Goal: Information Seeking & Learning: Learn about a topic

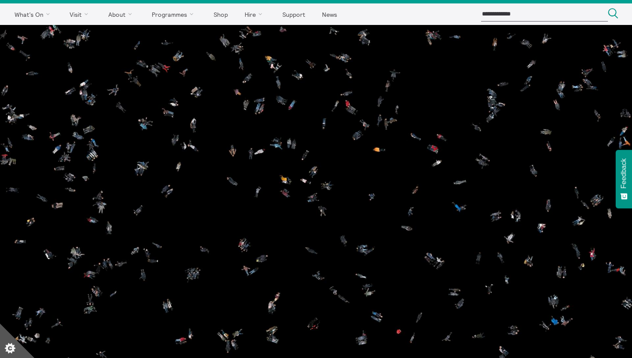
scroll to position [22, 0]
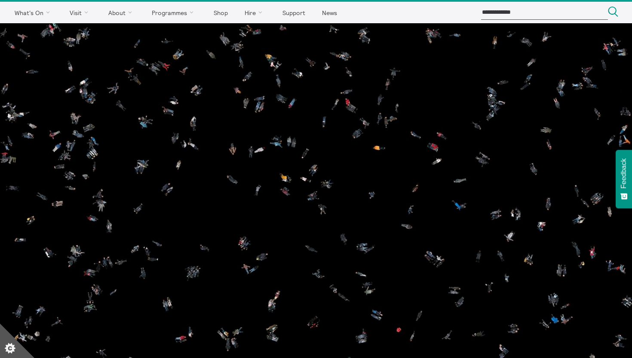
click at [171, 254] on img at bounding box center [316, 201] width 632 height 356
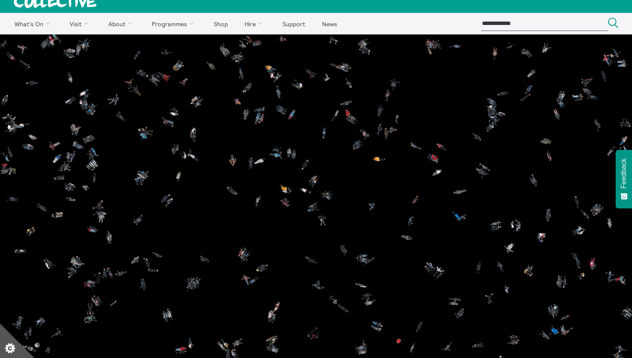
scroll to position [9, 0]
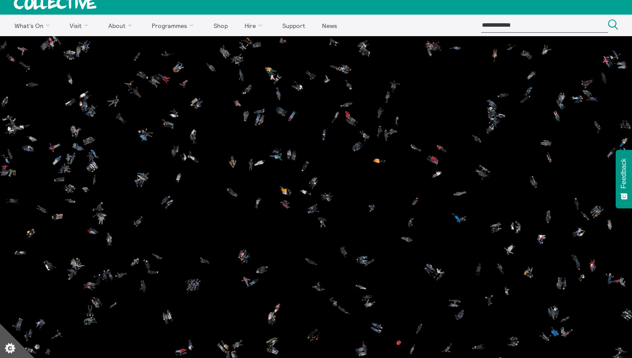
click at [278, 211] on img at bounding box center [316, 214] width 632 height 356
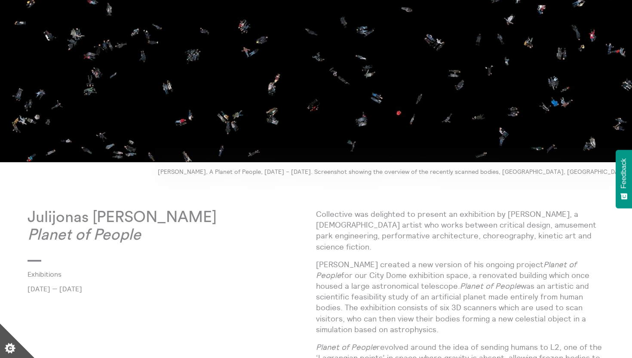
scroll to position [241, 0]
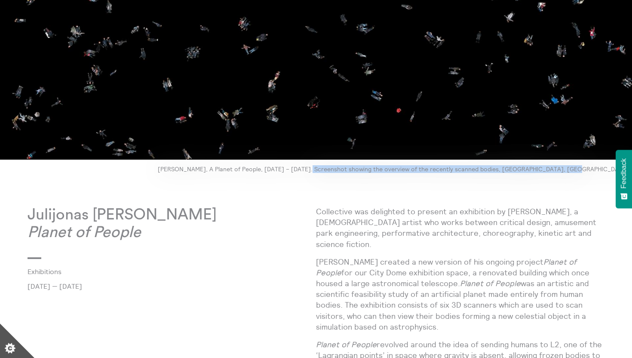
drag, startPoint x: 382, startPoint y: 168, endPoint x: 553, endPoint y: 180, distance: 171.5
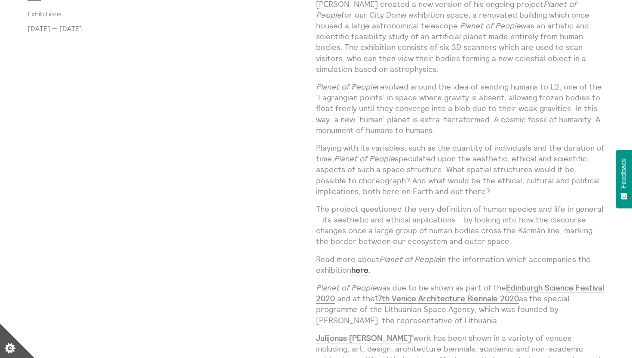
scroll to position [499, 0]
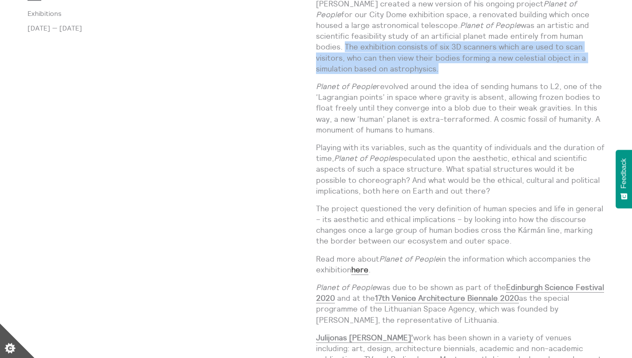
drag, startPoint x: 574, startPoint y: 35, endPoint x: 555, endPoint y: 68, distance: 38.3
click at [555, 68] on p "[PERSON_NAME] created a new version of his ongoing project Planet of People for…" at bounding box center [460, 36] width 289 height 76
copy p "The exhibition consists of six 3D scanners which are used to scan visitors, who…"
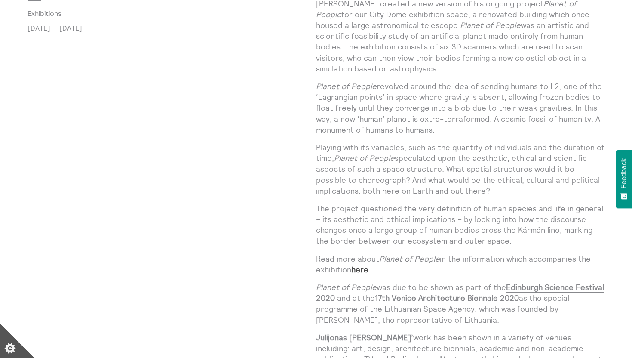
click at [366, 204] on p "The project questioned the very definition of human species and life in general…" at bounding box center [460, 224] width 289 height 43
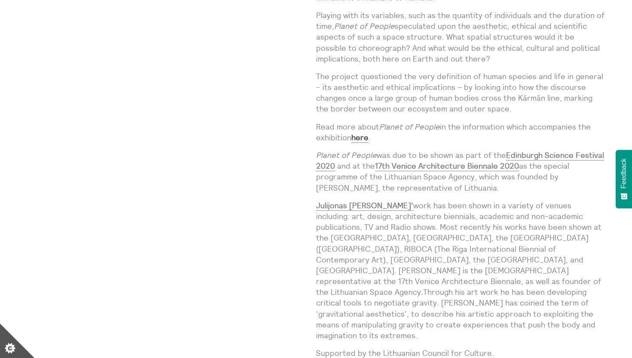
scroll to position [631, 0]
click at [361, 135] on strong "here" at bounding box center [359, 137] width 17 height 10
